Goal: Information Seeking & Learning: Learn about a topic

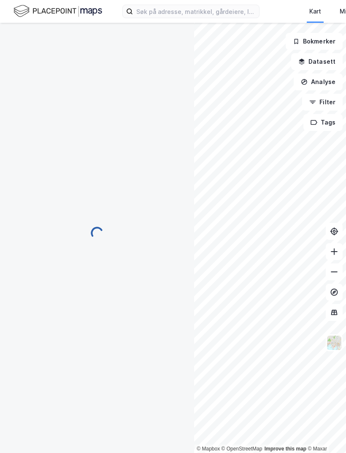
scroll to position [0, 0]
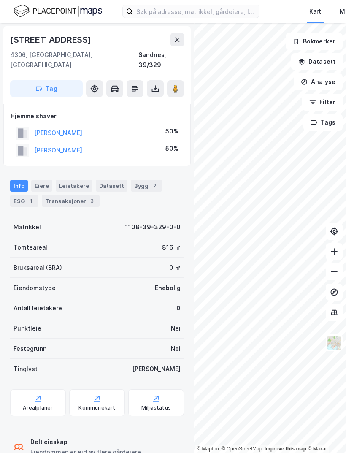
click at [0, 0] on button "[PERSON_NAME]" at bounding box center [0, 0] width 0 height 0
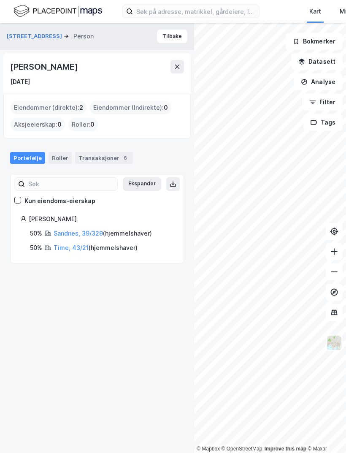
click at [77, 248] on link "Time, 43/21" at bounding box center [71, 247] width 35 height 7
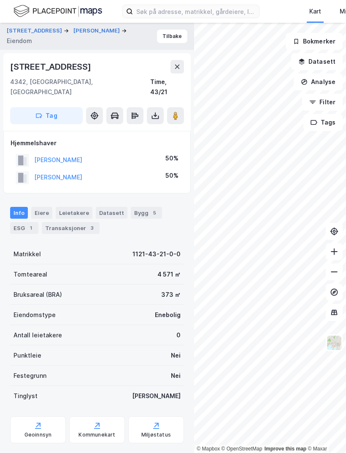
click at [69, 222] on div "Transaksjoner 3" at bounding box center [71, 228] width 58 height 12
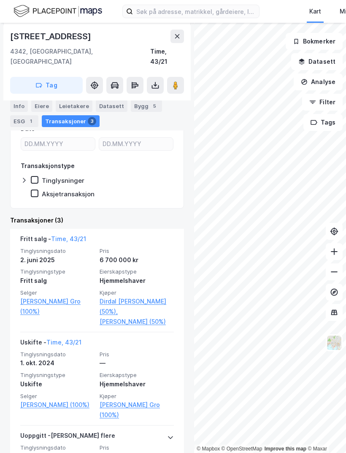
scroll to position [163, 0]
click at [181, 35] on button at bounding box center [176, 36] width 13 height 13
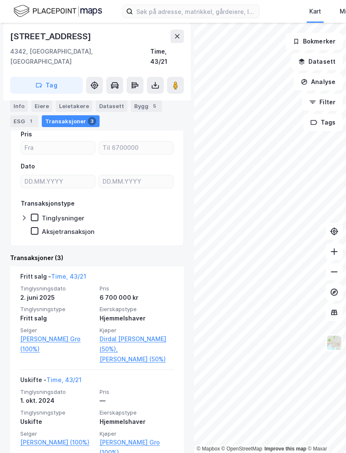
scroll to position [107, 0]
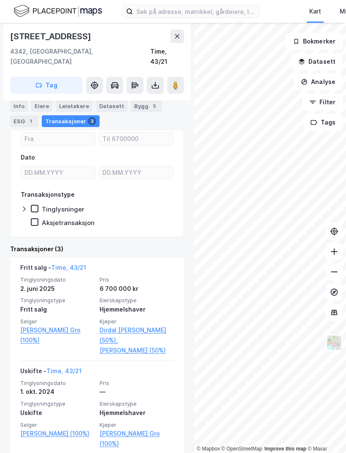
click at [143, 102] on div "Bygg 5" at bounding box center [146, 106] width 31 height 12
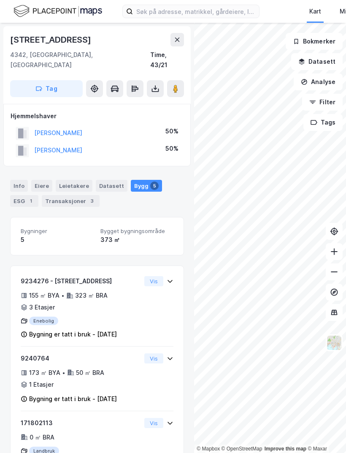
click at [179, 34] on button at bounding box center [176, 39] width 13 height 13
